Goal: Information Seeking & Learning: Learn about a topic

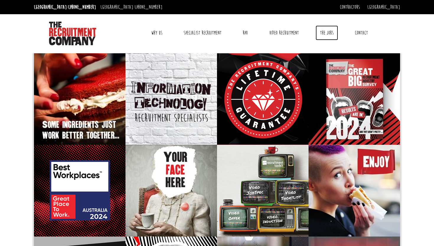
click at [329, 33] on link "The Jobs" at bounding box center [327, 32] width 22 height 15
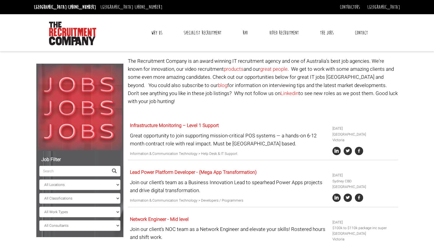
click at [59, 169] on input "search" at bounding box center [73, 170] width 69 height 11
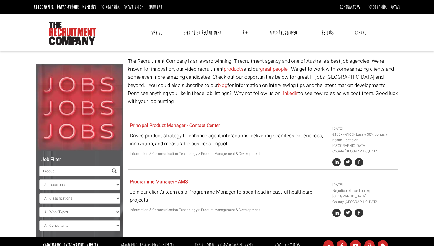
drag, startPoint x: 64, startPoint y: 171, endPoint x: 32, endPoint y: 171, distance: 32.2
click at [32, 171] on div "Job Filter Produc All Locations Sydney Melbourne Ireland Sydney CBD Parramatta …" at bounding box center [217, 147] width 371 height 180
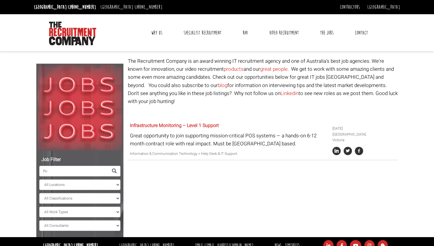
type input "P"
